Goal: Transaction & Acquisition: Subscribe to service/newsletter

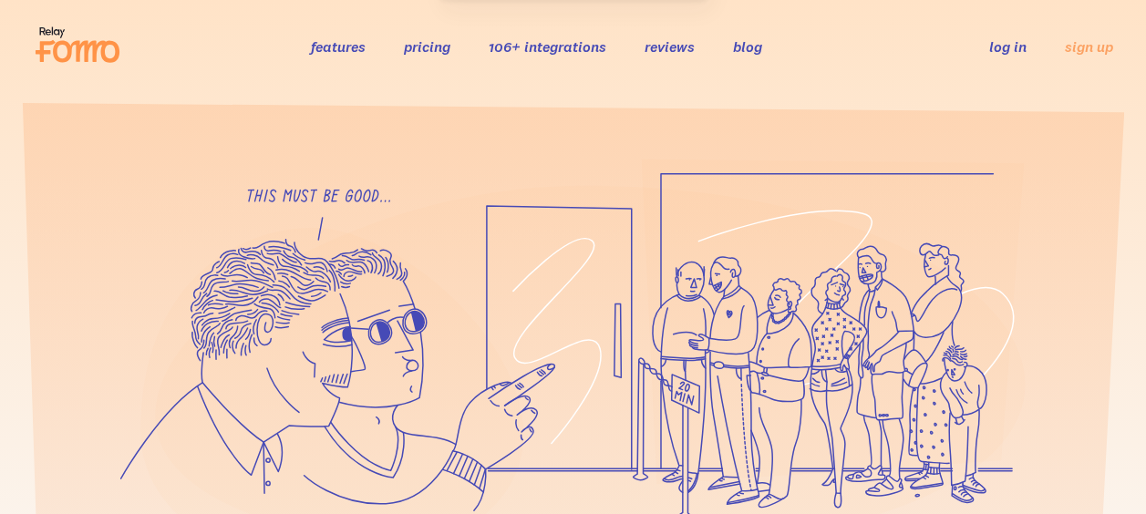
drag, startPoint x: 0, startPoint y: 0, endPoint x: 533, endPoint y: 52, distance: 535.1
click at [533, 52] on link "106+ integrations" at bounding box center [548, 46] width 118 height 18
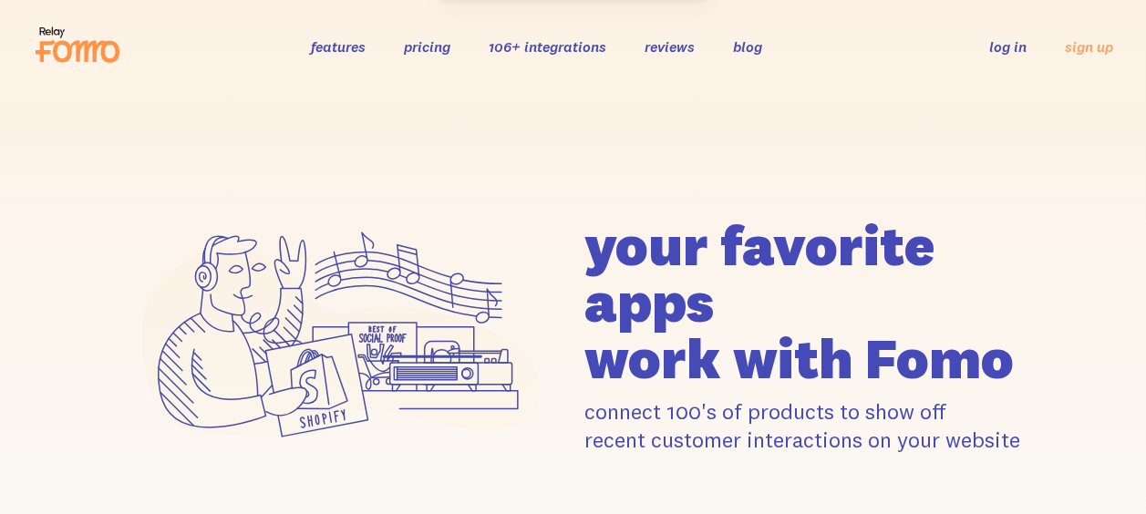
click at [414, 45] on link "pricing" at bounding box center [427, 46] width 47 height 18
